Goal: Register for event/course

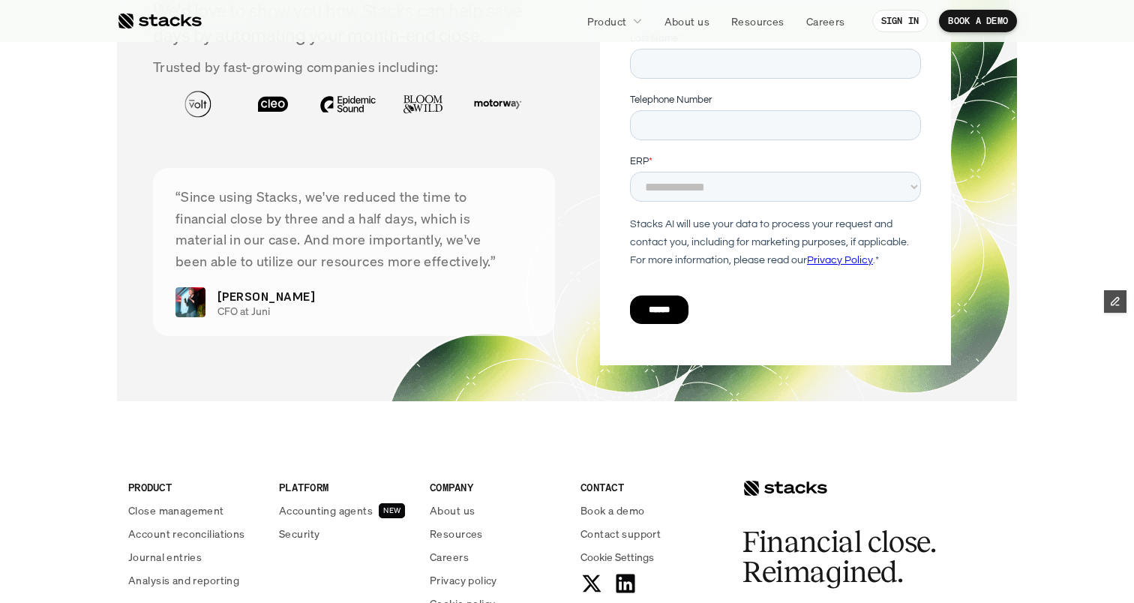
scroll to position [5576, 0]
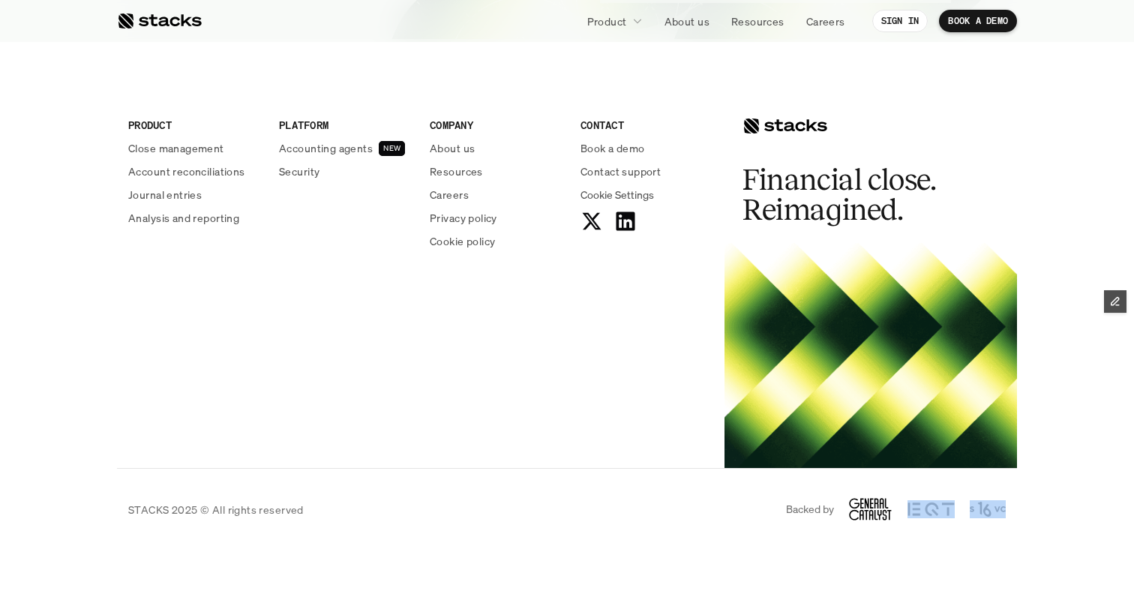
drag, startPoint x: 864, startPoint y: 511, endPoint x: 984, endPoint y: 544, distance: 125.2
click at [984, 544] on div "STACKS 2025 © All rights reserved Backed by" at bounding box center [567, 509] width 900 height 83
click at [947, 513] on img at bounding box center [931, 509] width 47 height 18
drag, startPoint x: 885, startPoint y: 512, endPoint x: 803, endPoint y: 565, distance: 97.2
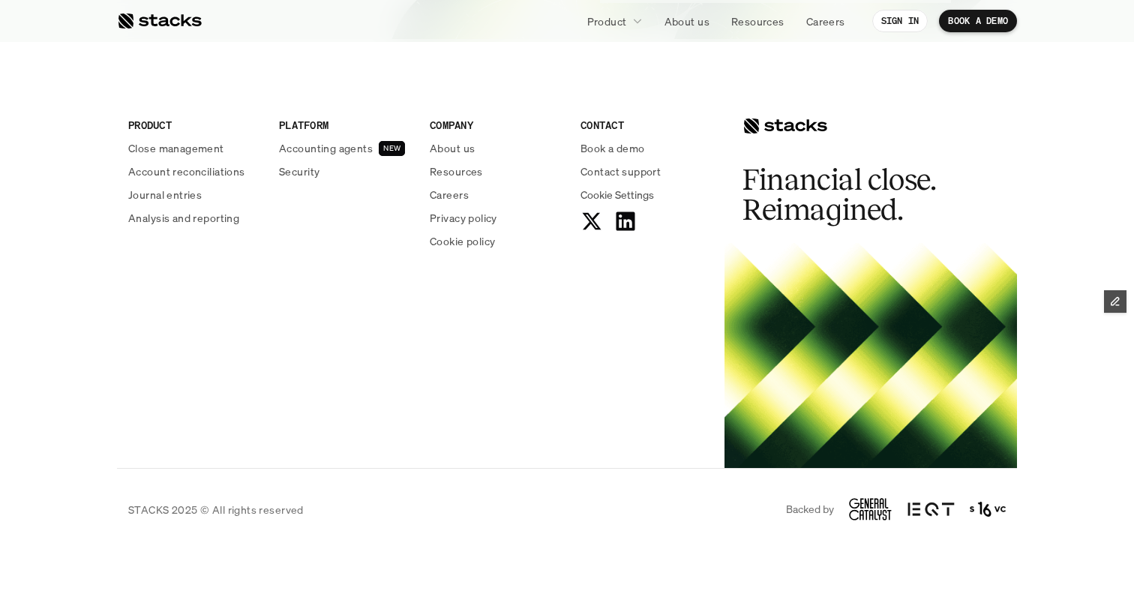
click at [620, 443] on div "PRODUCT Close management Account reconciliations Journal entries Analysis and r…" at bounding box center [567, 268] width 900 height 399
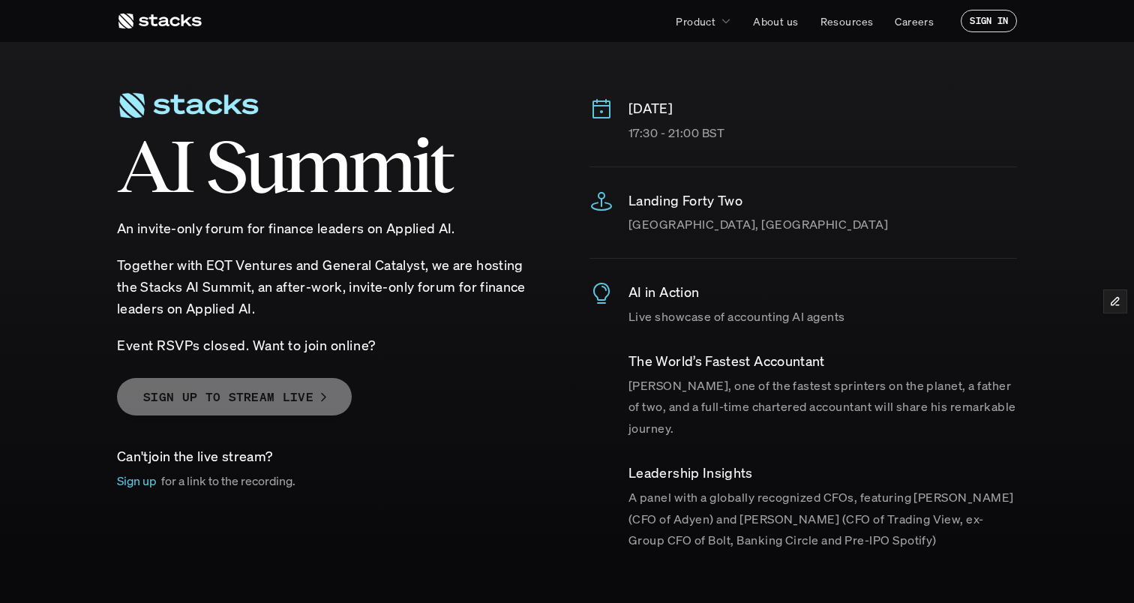
click at [288, 401] on p "SIGN UP TO STREAM LIVE" at bounding box center [228, 397] width 170 height 22
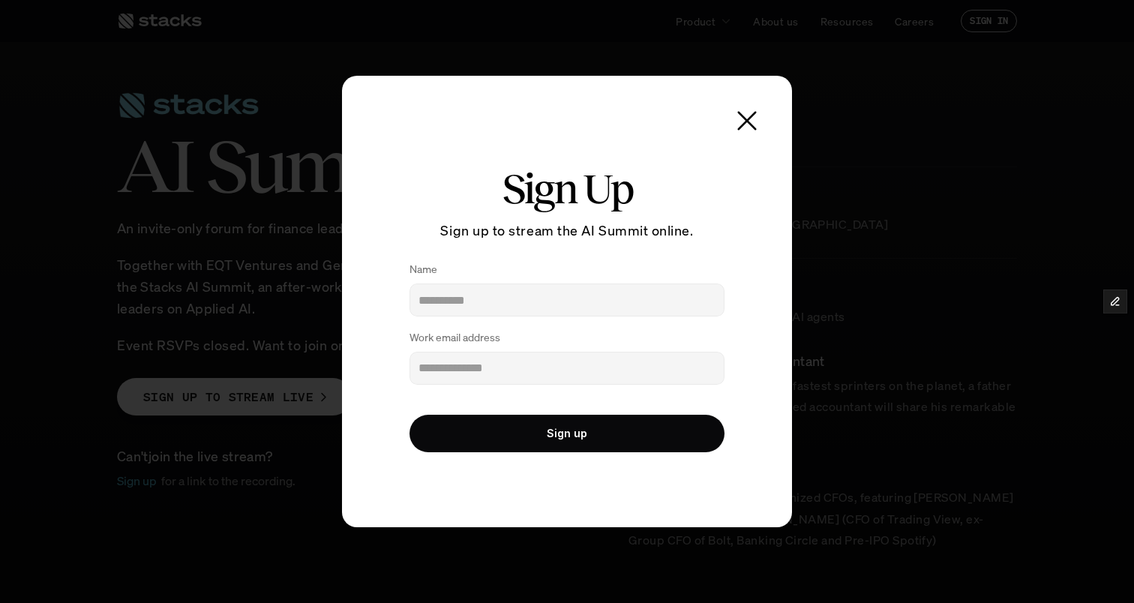
click at [746, 122] on use at bounding box center [747, 120] width 21 height 21
